Goal: Transaction & Acquisition: Purchase product/service

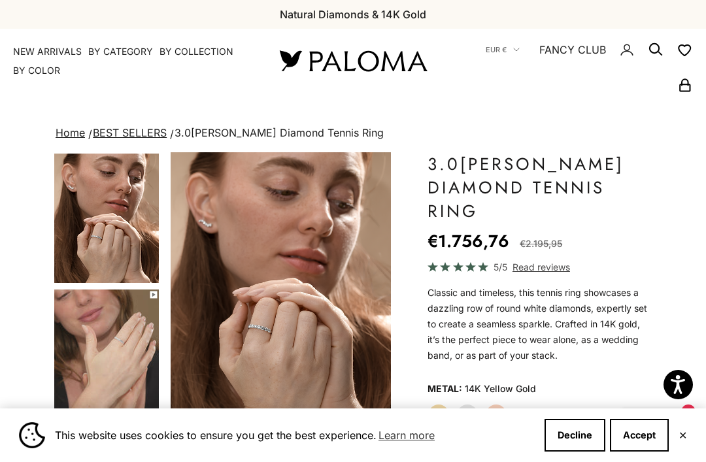
click at [650, 437] on button "Accept" at bounding box center [639, 435] width 59 height 33
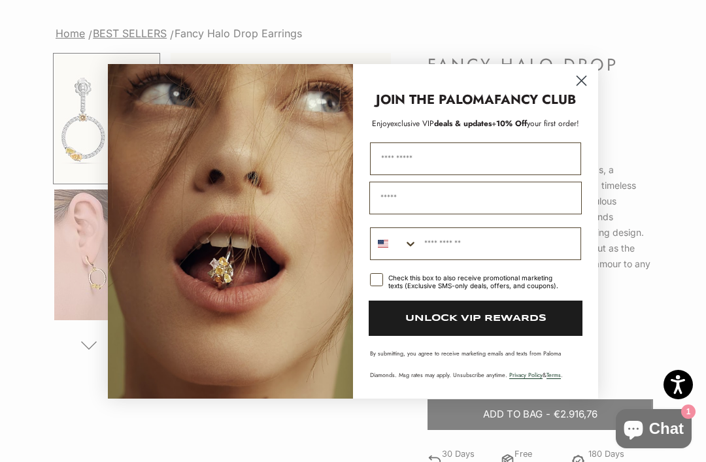
scroll to position [101, 0]
click at [583, 91] on circle "Close dialog" at bounding box center [582, 80] width 22 height 22
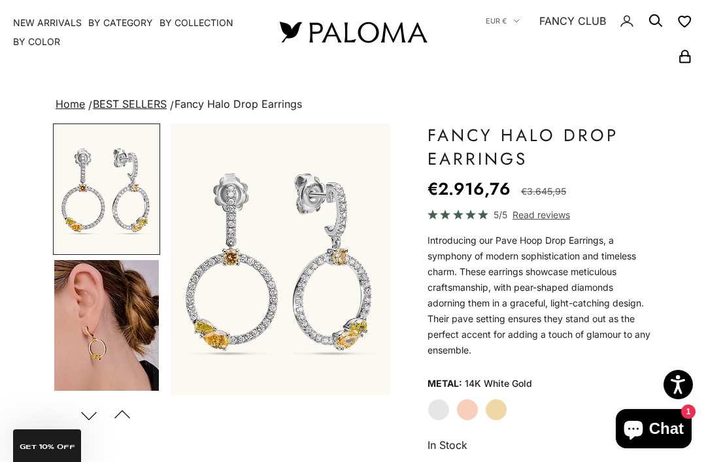
scroll to position [0, 0]
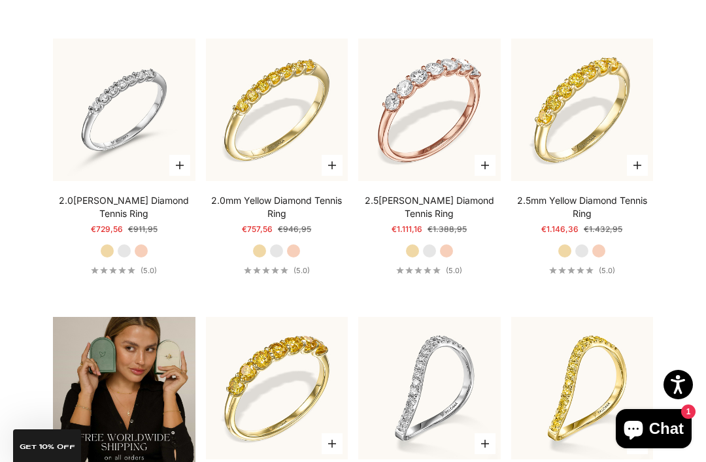
scroll to position [1644, 0]
